Goal: Use online tool/utility: Utilize a website feature to perform a specific function

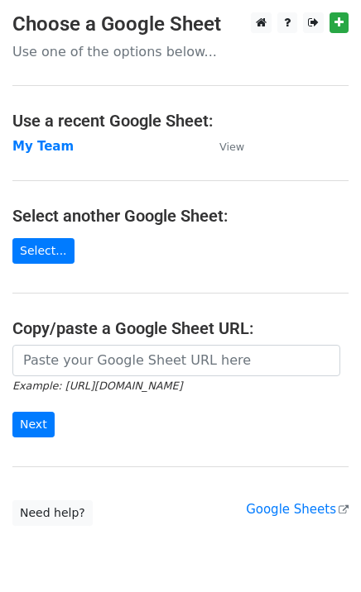
click at [41, 154] on td "My Team" at bounding box center [107, 146] width 190 height 19
click at [44, 144] on strong "My Team" at bounding box center [42, 146] width 61 height 15
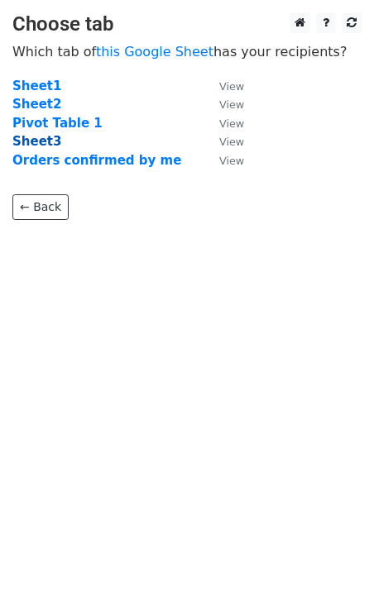
click at [29, 139] on strong "Sheet3" at bounding box center [36, 141] width 49 height 15
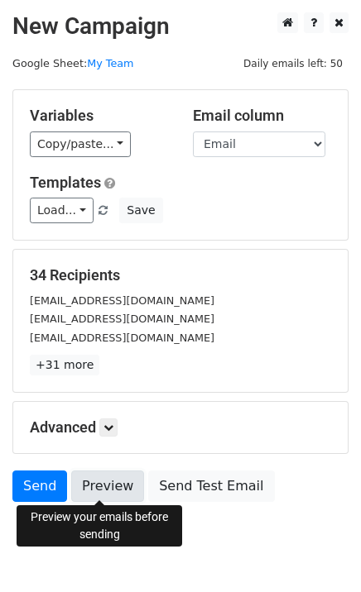
click at [103, 489] on link "Preview" at bounding box center [107, 485] width 73 height 31
